Goal: Communication & Community: Answer question/provide support

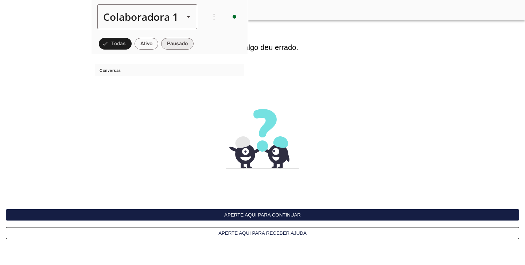
click at [136, 16] on div "Colaboradora 1" at bounding box center [137, 16] width 81 height 25
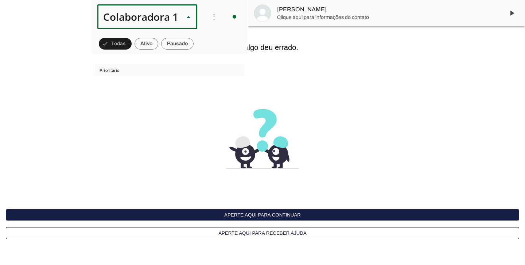
scroll to position [13, 0]
click at [228, 39] on md-chip-set at bounding box center [169, 44] width 156 height 20
click at [149, 44] on span at bounding box center [146, 43] width 24 height 17
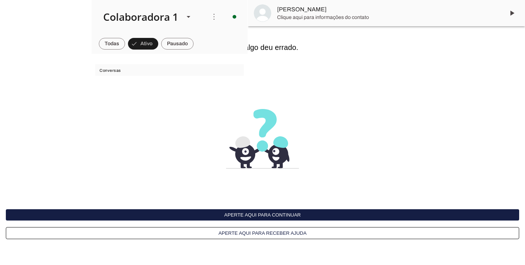
click at [278, 217] on button "Aperte aqui para continuar" at bounding box center [262, 214] width 513 height 11
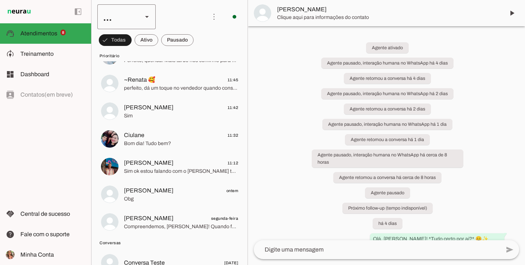
scroll to position [366, 0]
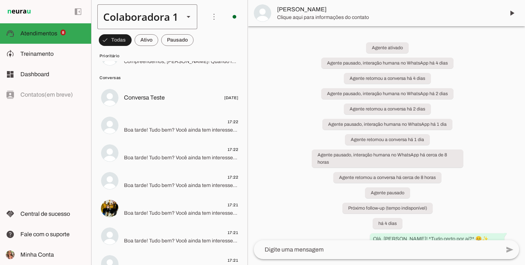
click at [122, 16] on div "Colaboradora 1" at bounding box center [137, 16] width 81 height 25
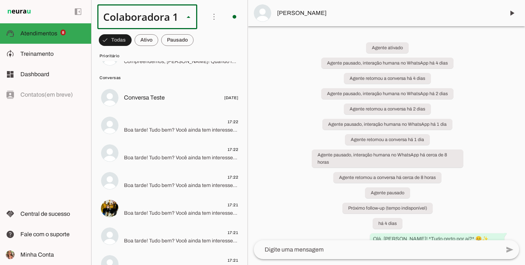
scroll to position [0, 0]
click at [210, 21] on div "left_panel_open left_panel_close" at bounding box center [214, 16] width 9 height 9
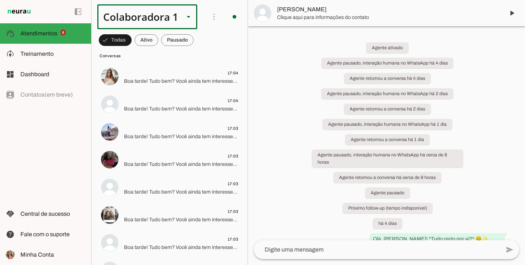
scroll to position [2229, 0]
